Goal: Find contact information: Find contact information

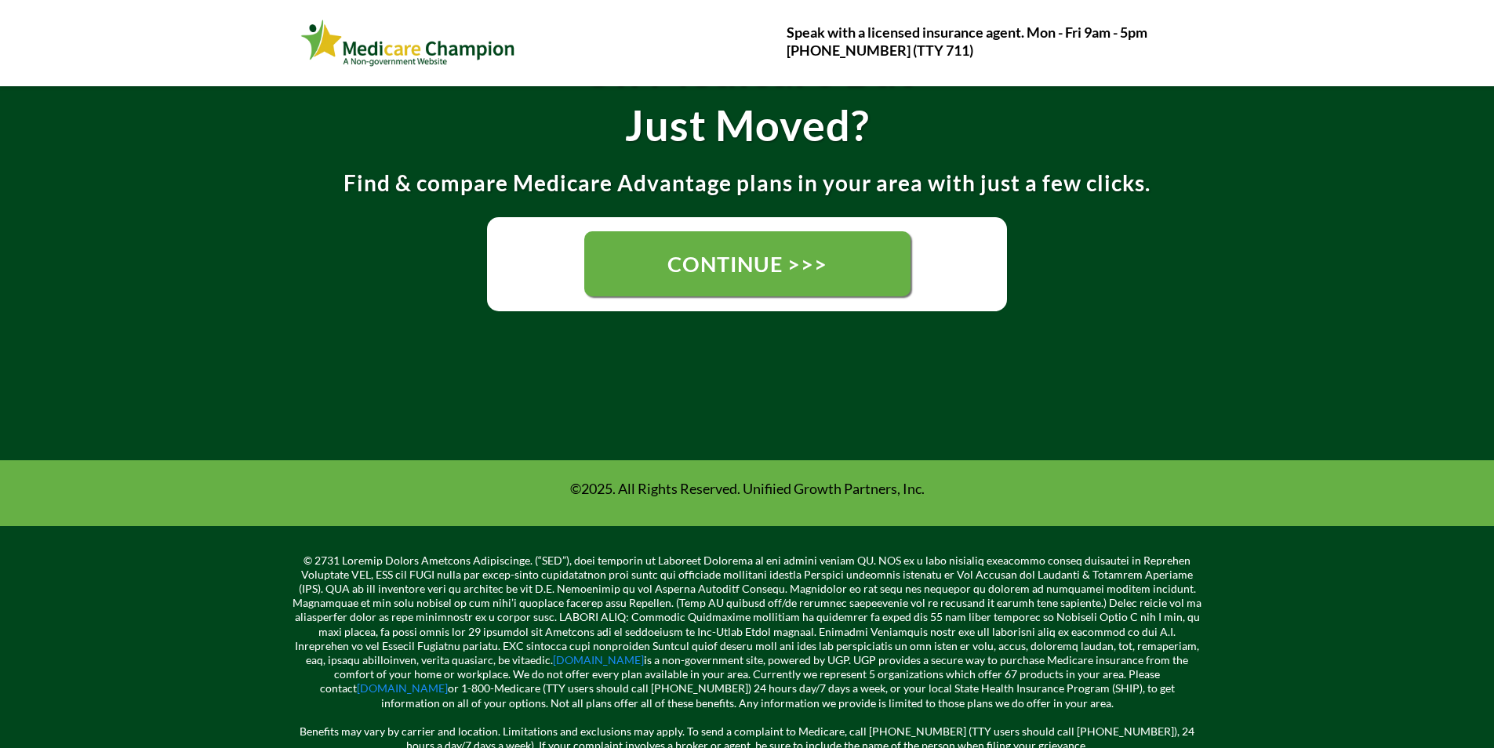
scroll to position [408, 0]
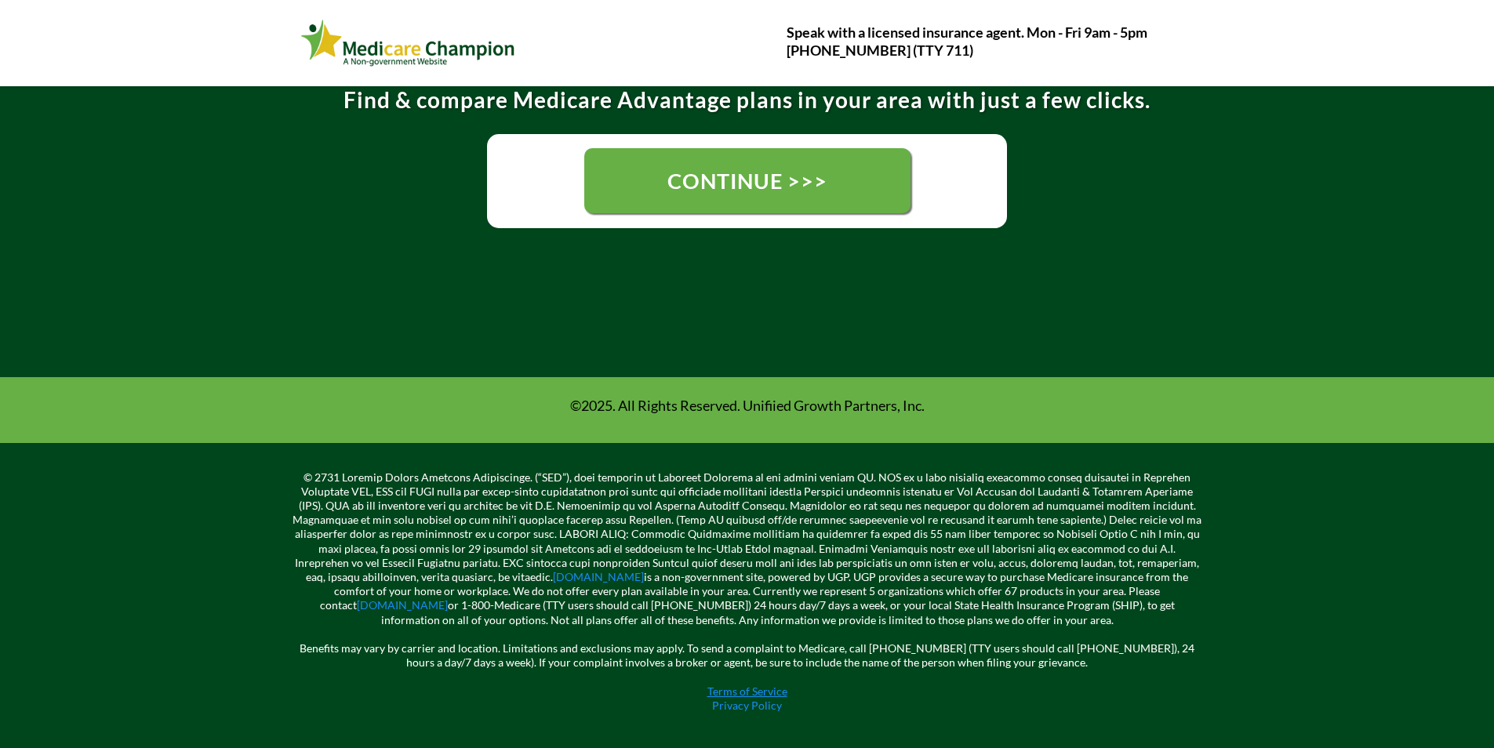
click at [776, 692] on link "Terms of Service" at bounding box center [747, 691] width 80 height 13
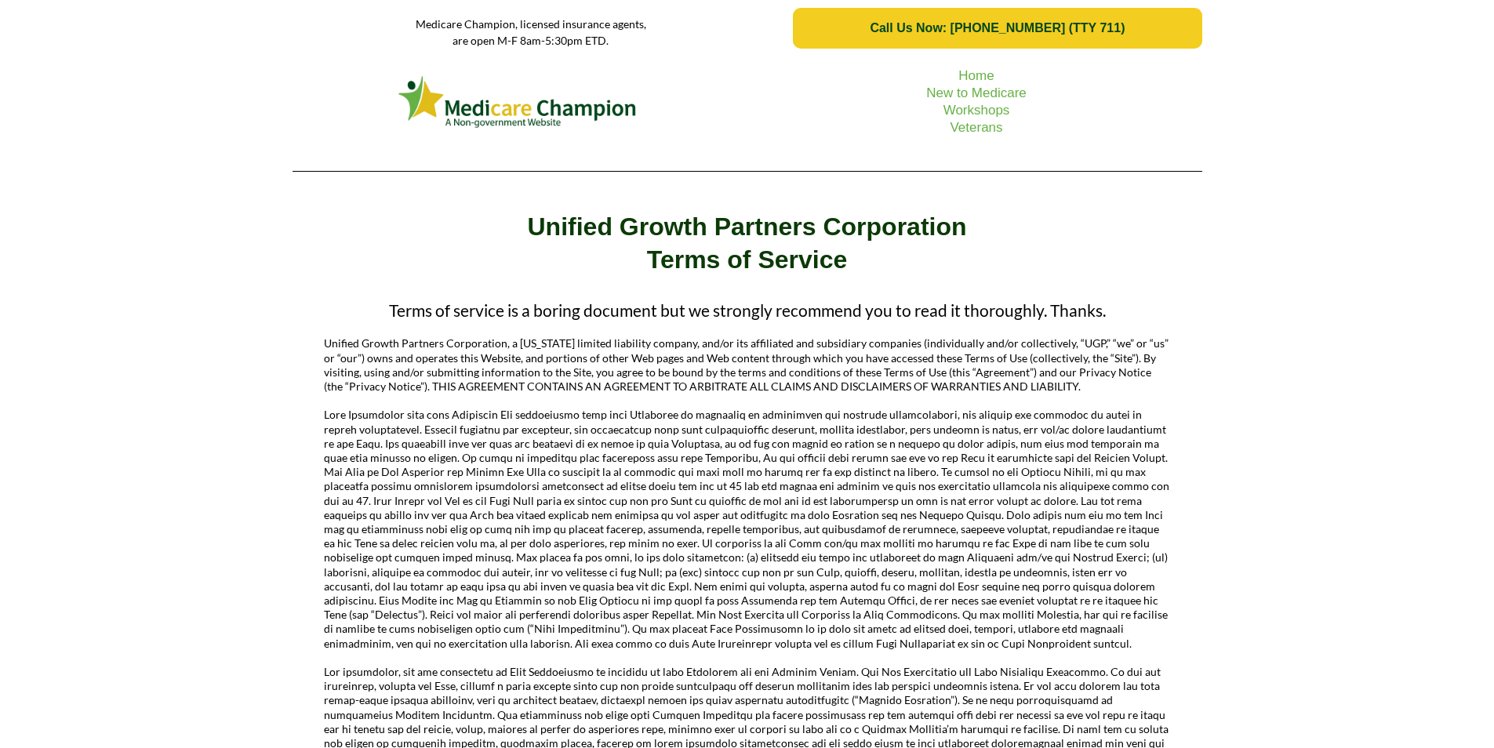
click at [1086, 45] on link "Call Us Now: 1-833-823-1990 (TTY 711)" at bounding box center [997, 28] width 409 height 41
